Goal: Task Accomplishment & Management: Use online tool/utility

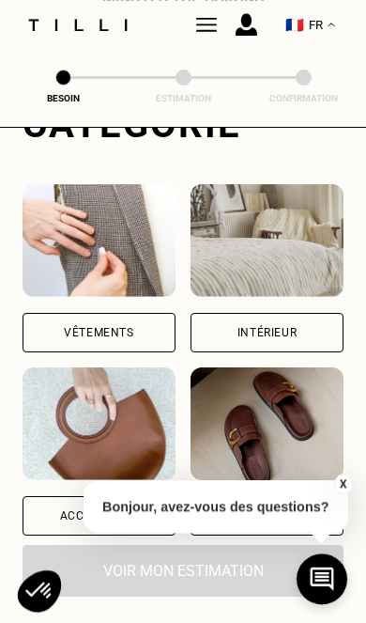
click at [126, 345] on div "Vêtements" at bounding box center [99, 332] width 153 height 39
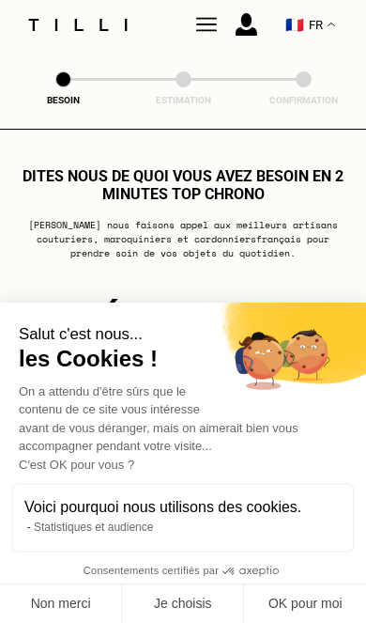
click at [314, 537] on button "OK pour moi" at bounding box center [305, 603] width 122 height 39
checkbox input "true"
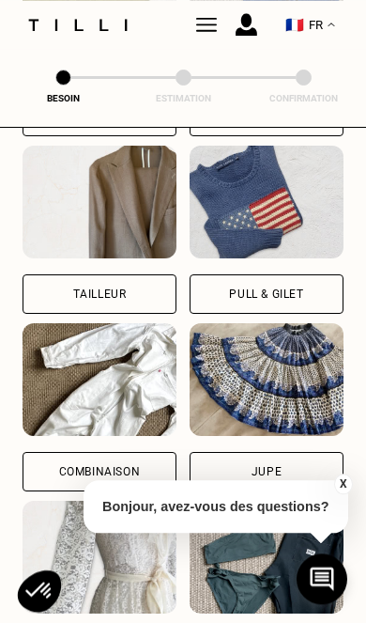
scroll to position [1059, 0]
click at [136, 314] on div "Tailleur" at bounding box center [100, 293] width 154 height 39
select select "FR"
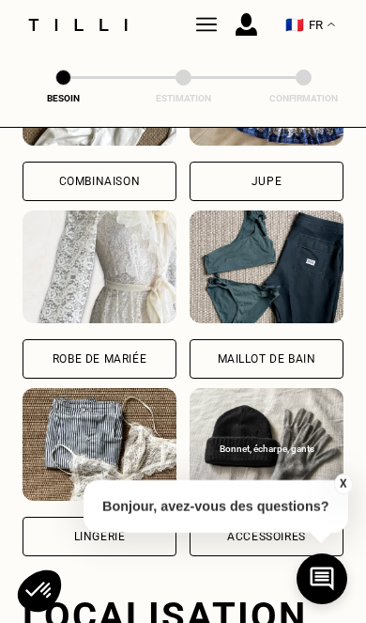
scroll to position [1788, 0]
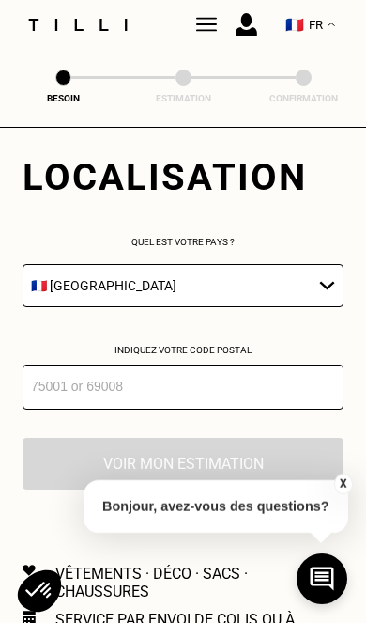
click at [304, 307] on select "🇩🇪 [GEOGRAPHIC_DATA] 🇦🇹 [GEOGRAPHIC_DATA] 🇧🇪 [GEOGRAPHIC_DATA] 🇧🇬 Bulgarie 🇨🇾 C…" at bounding box center [183, 285] width 321 height 43
click at [250, 409] on input "number" at bounding box center [183, 386] width 321 height 45
click at [268, 409] on input "number" at bounding box center [183, 386] width 321 height 45
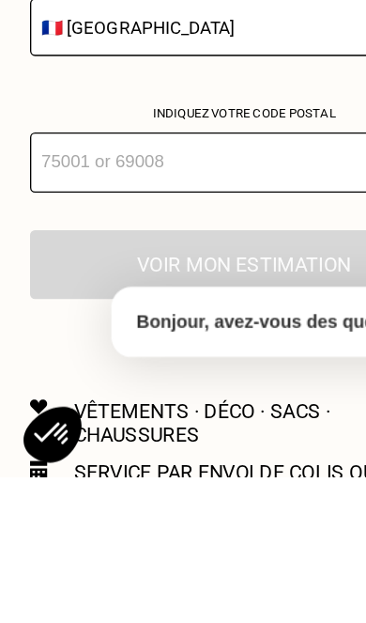
type input "83600"
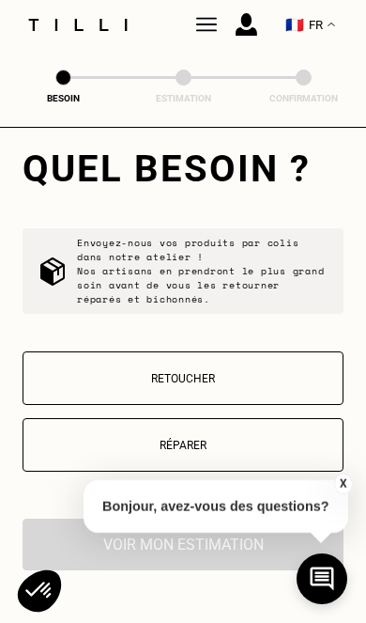
scroll to position [2122, 0]
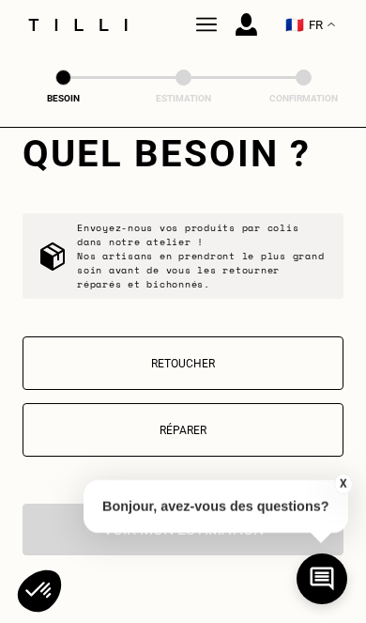
click at [263, 370] on p "Retoucher" at bounding box center [183, 363] width 300 height 13
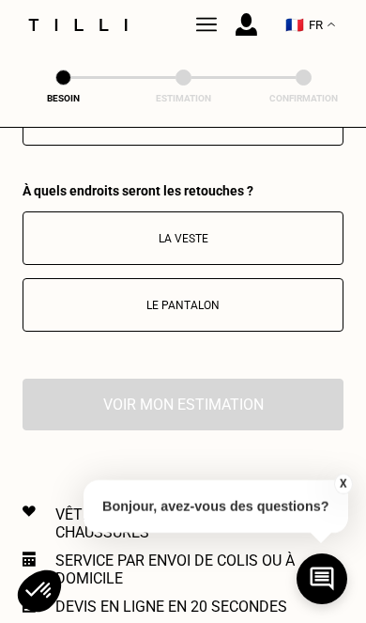
scroll to position [2479, 0]
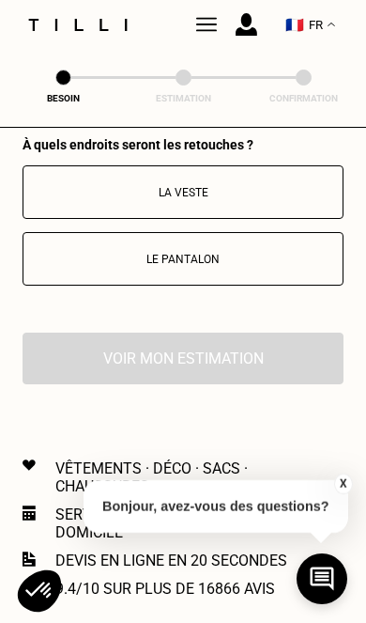
click at [287, 266] on p "Le pantalon" at bounding box center [183, 259] width 300 height 13
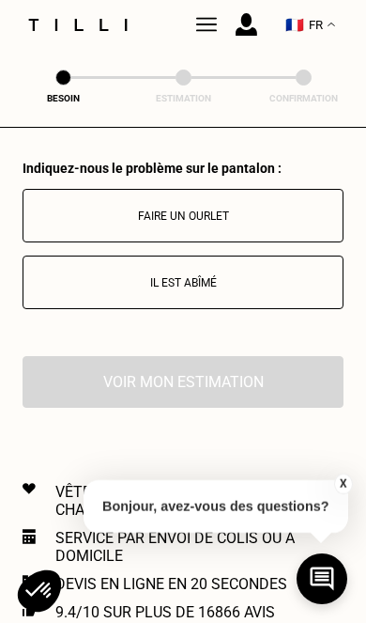
scroll to position [2666, 0]
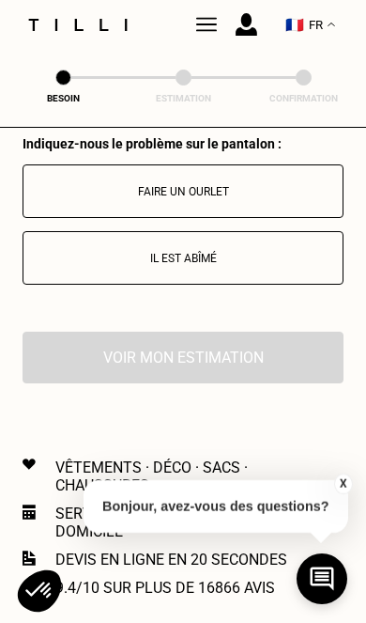
click at [266, 218] on button "Faire un ourlet" at bounding box center [183, 191] width 321 height 54
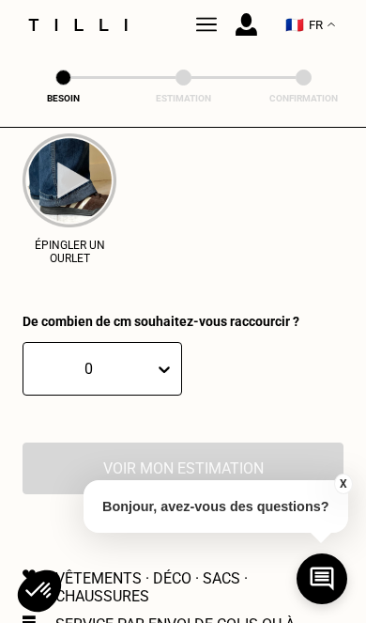
scroll to position [2883, 0]
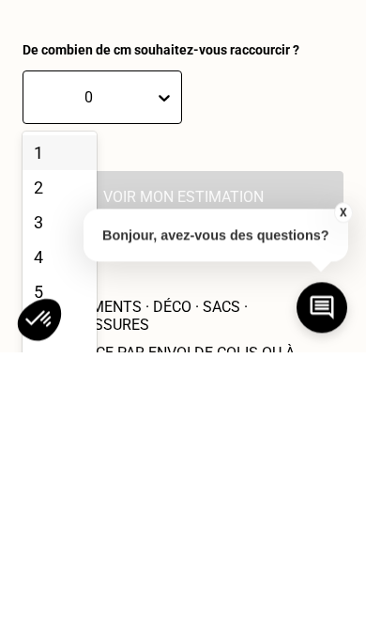
click at [48, 537] on div "5" at bounding box center [60, 563] width 74 height 35
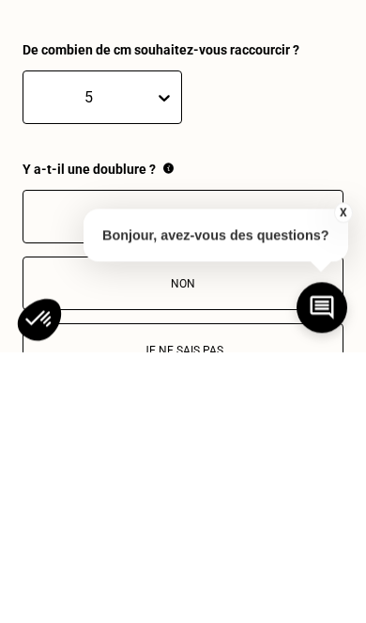
scroll to position [3154, 0]
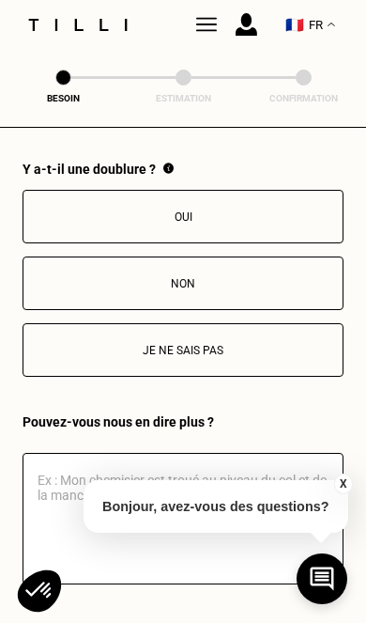
click at [91, 357] on p "Je ne sais pas" at bounding box center [183, 350] width 300 height 13
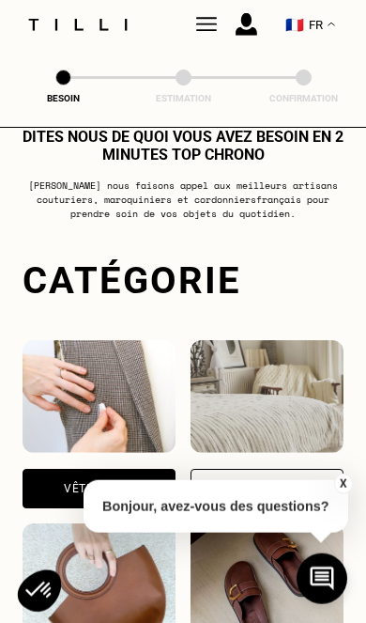
scroll to position [0, 0]
